Goal: Task Accomplishment & Management: Manage account settings

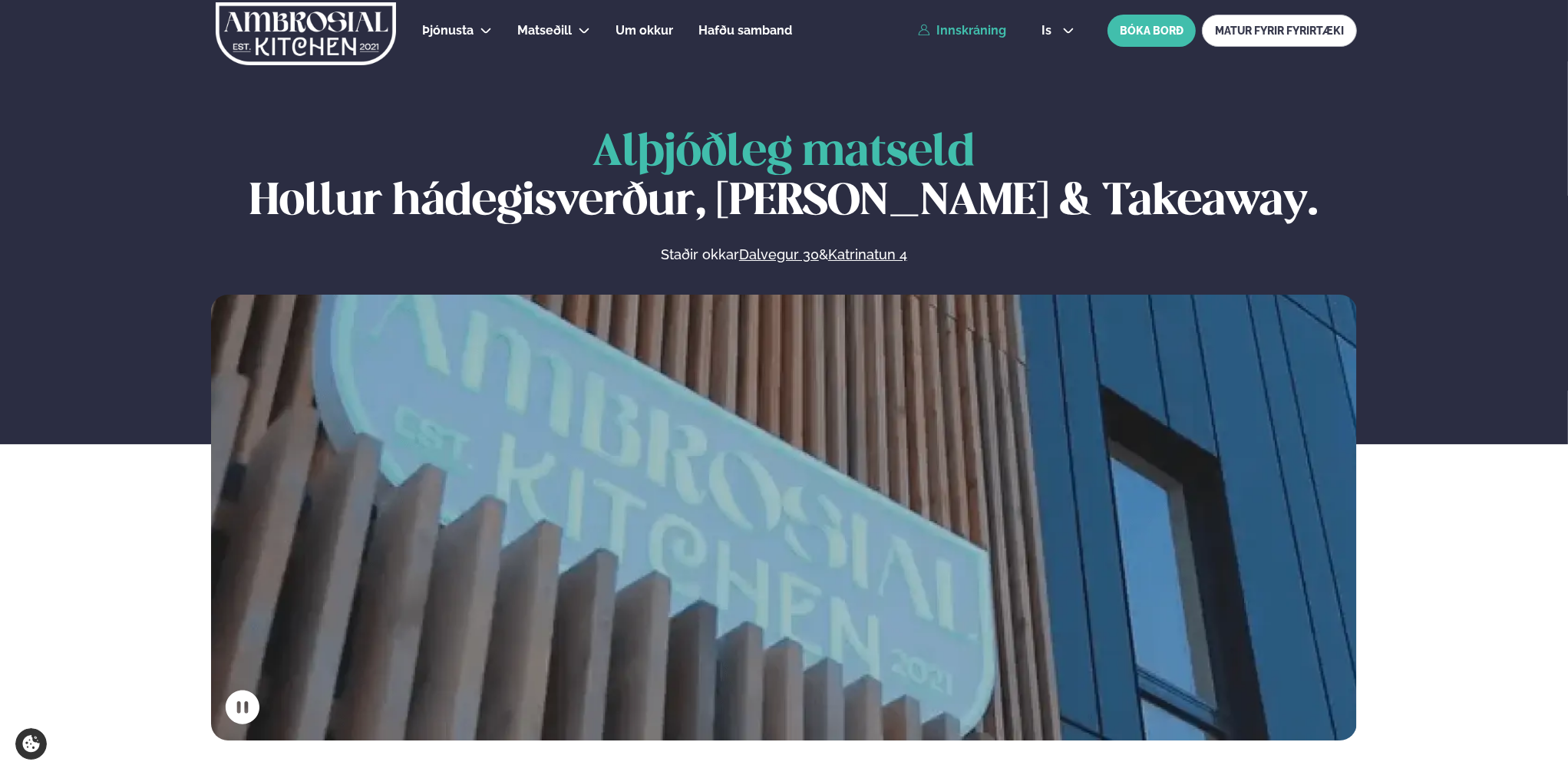
click at [975, 32] on link "Innskráning" at bounding box center [961, 31] width 88 height 14
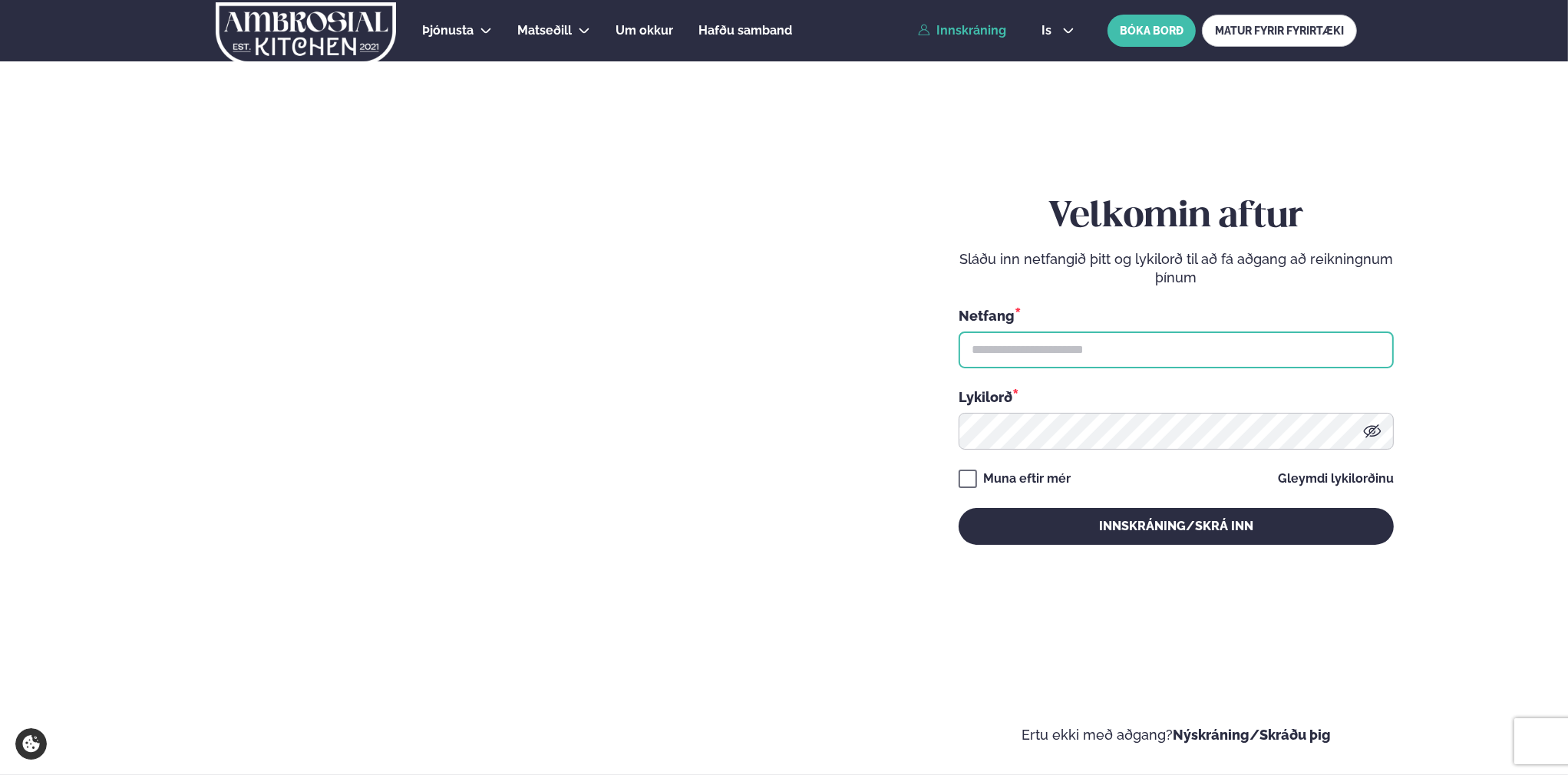
type input "**********"
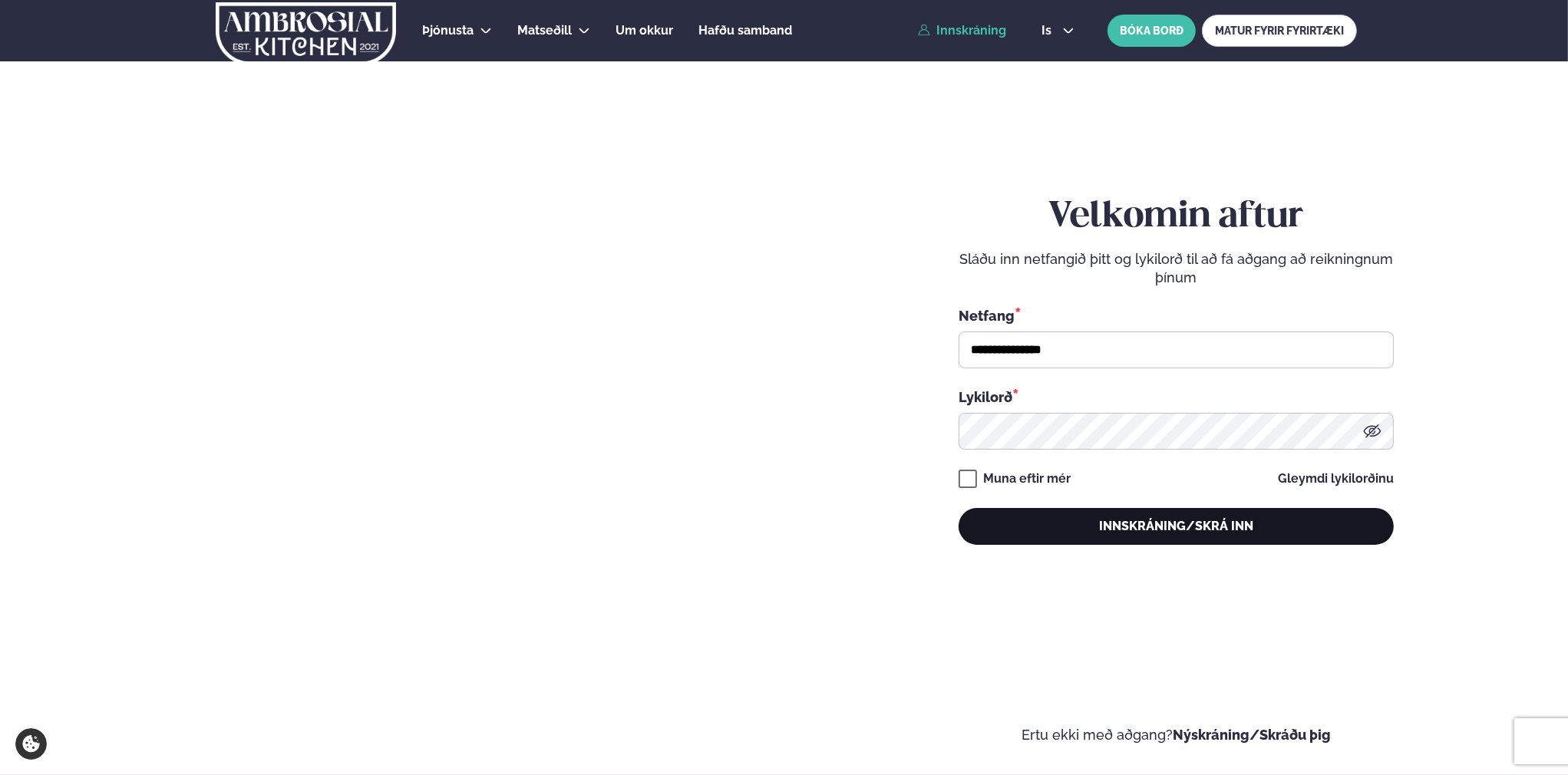
click at [1223, 537] on button "Innskráning/Skrá inn" at bounding box center [1176, 526] width 436 height 37
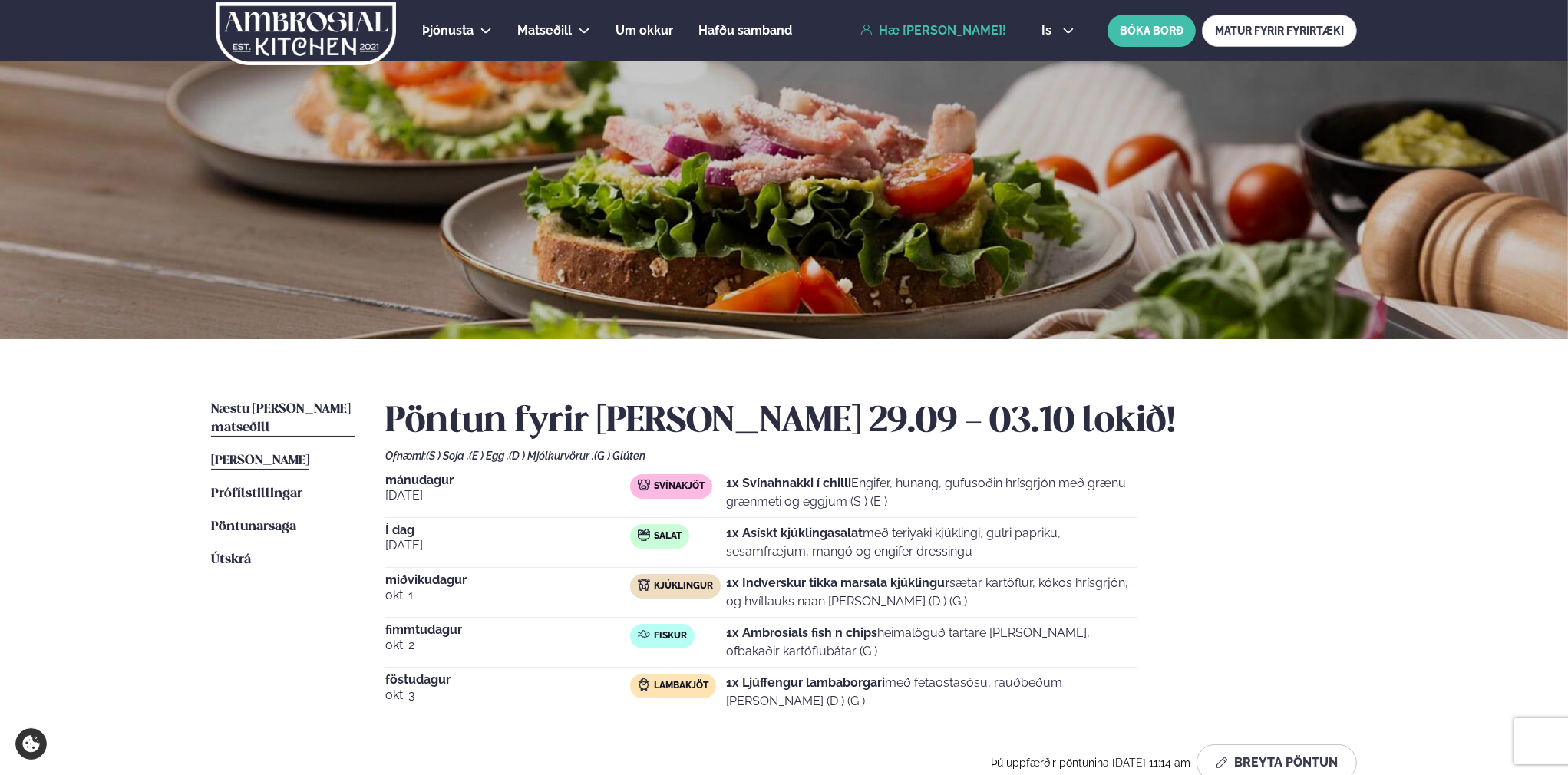
click at [315, 408] on span "Næstu [PERSON_NAME] matseðill" at bounding box center [280, 419] width 140 height 32
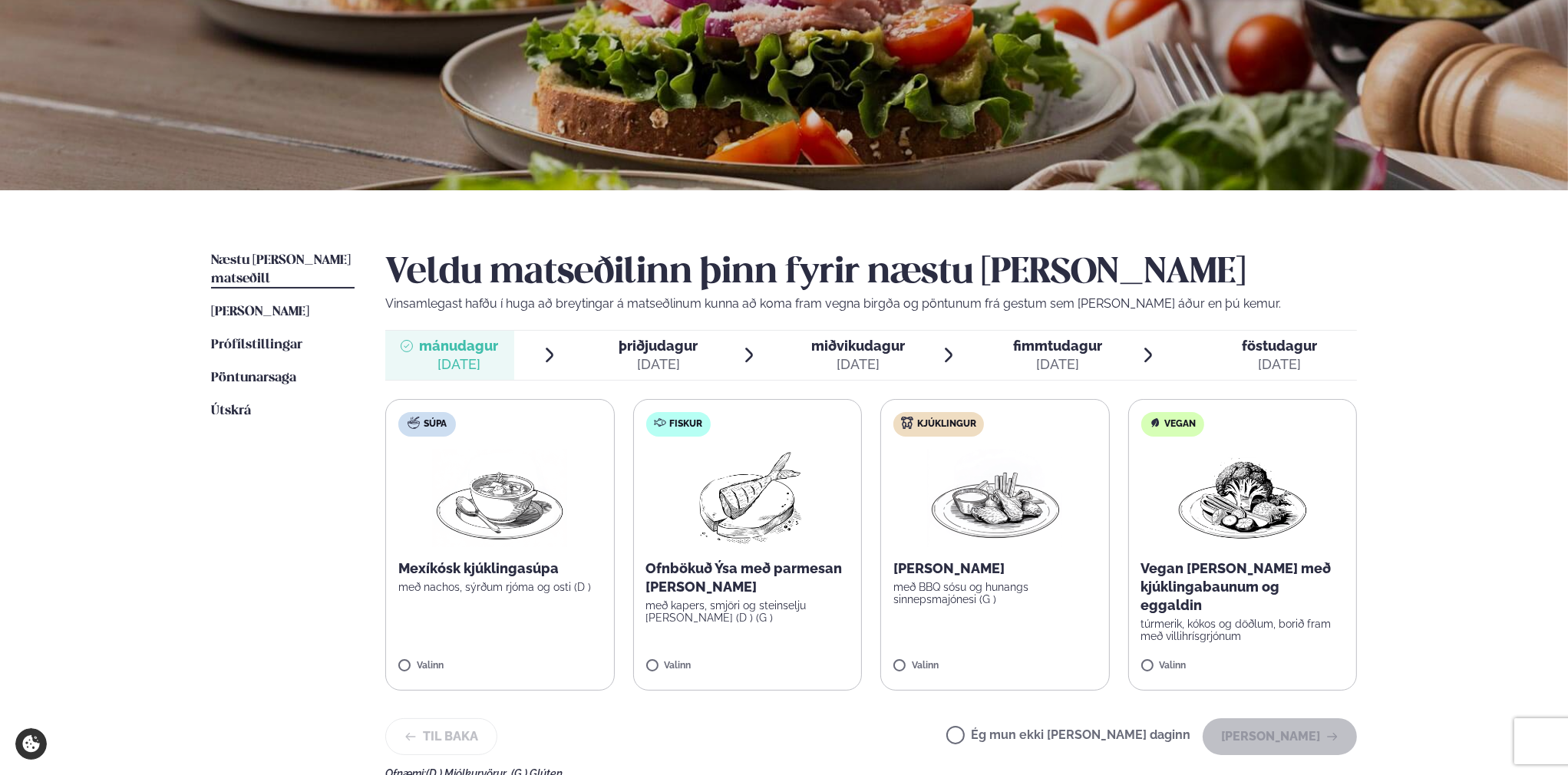
scroll to position [153, 0]
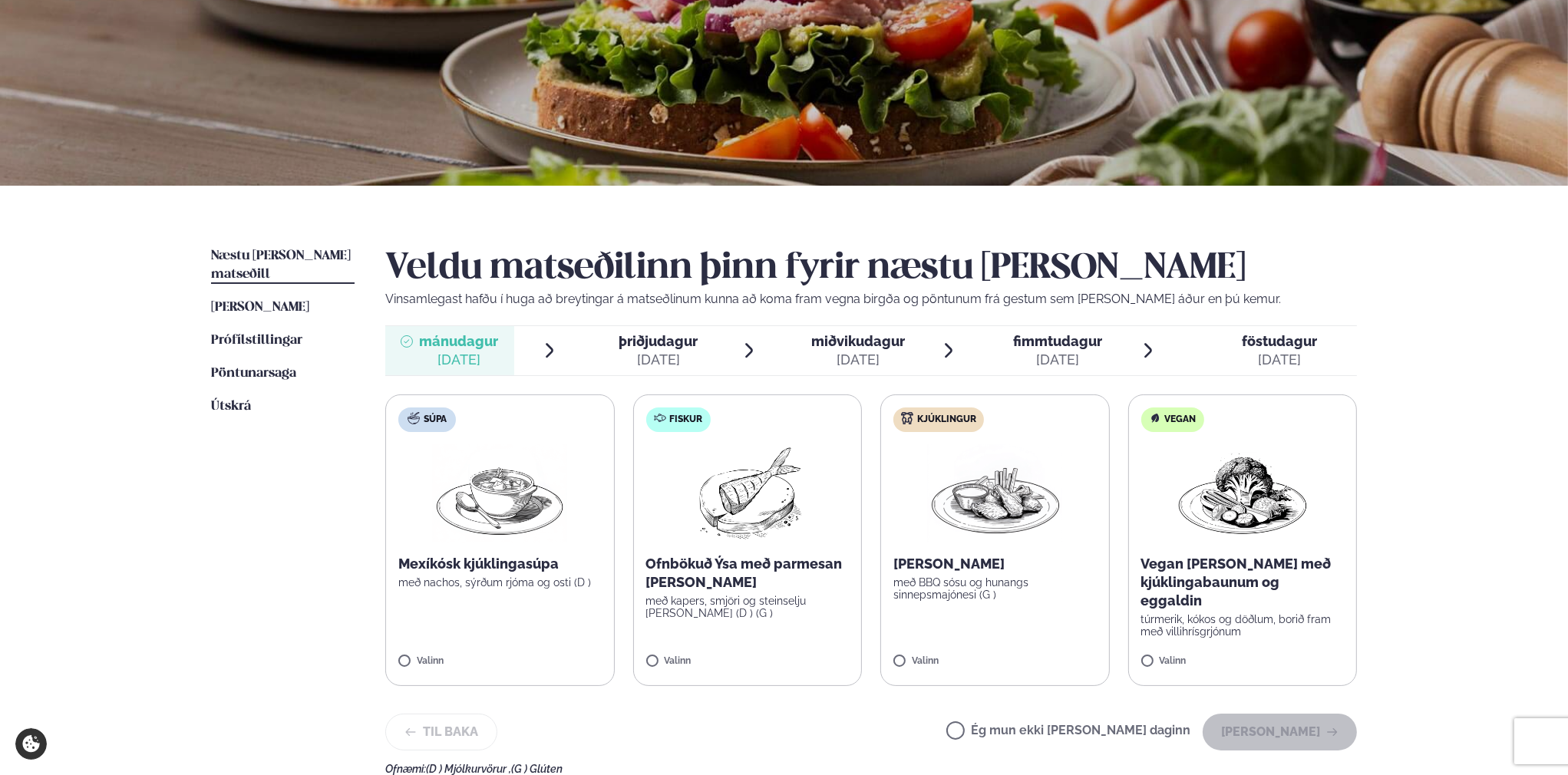
click at [659, 342] on span "þriðjudagur" at bounding box center [658, 340] width 79 height 16
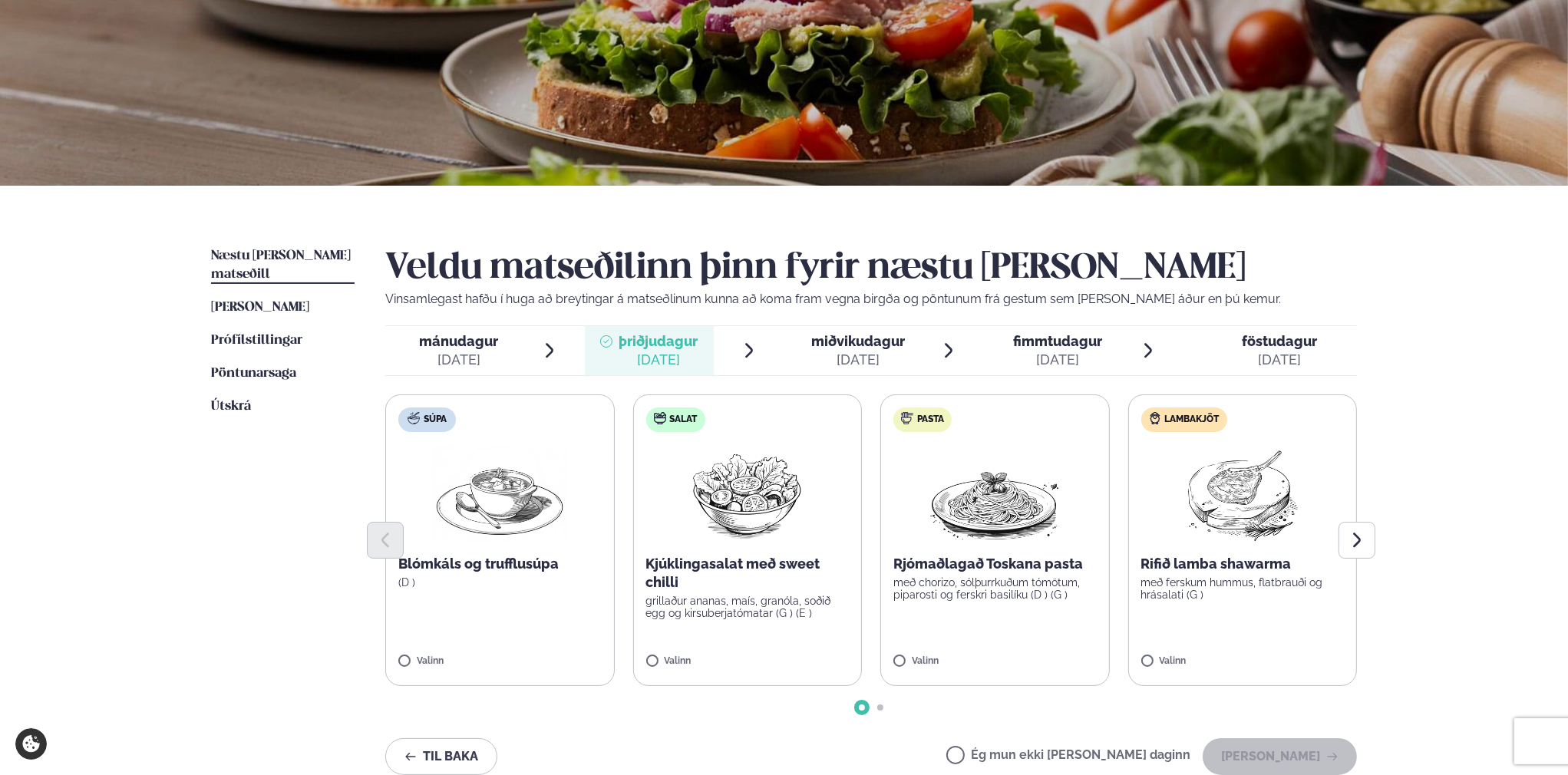
scroll to position [0, 0]
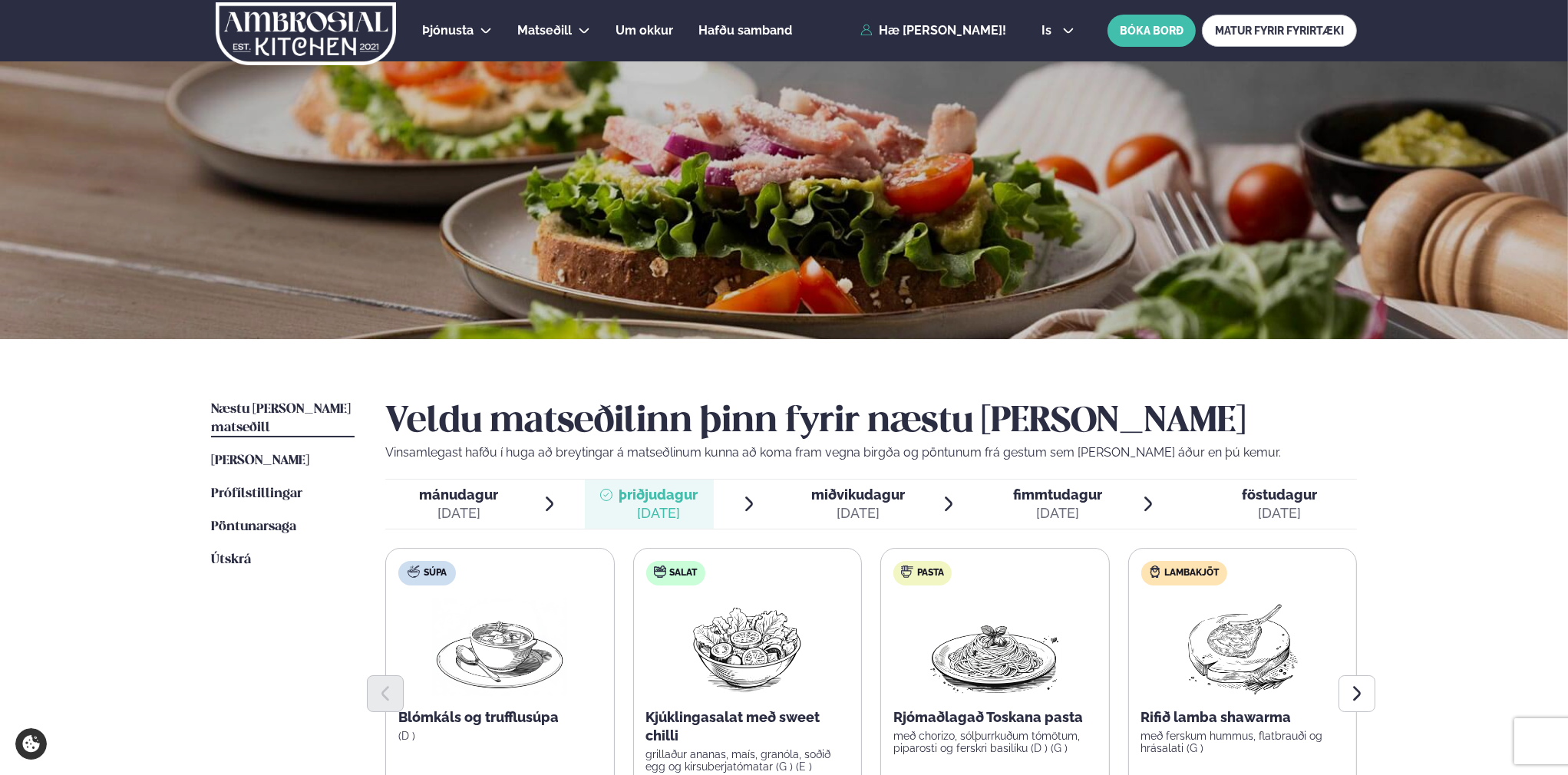
click at [1527, 451] on div "Þjónusta Hádegismatur fyrir fyrirtæki Fyrirtækja veitingar Einkapartý Matseðill…" at bounding box center [784, 662] width 1568 height 1325
